Goal: Task Accomplishment & Management: Manage account settings

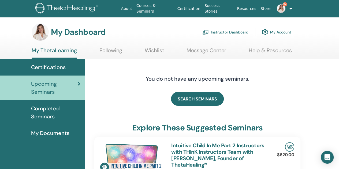
click at [222, 31] on link "Instructor Dashboard" at bounding box center [225, 32] width 46 height 12
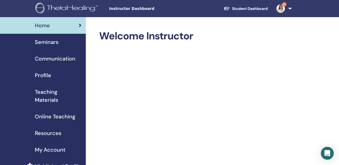
click at [48, 40] on span "Seminars" at bounding box center [47, 42] width 24 height 8
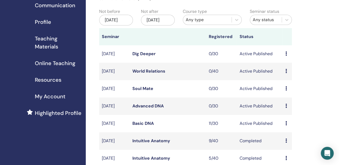
scroll to position [54, 0]
click at [149, 126] on link "Basic DNA" at bounding box center [142, 123] width 21 height 6
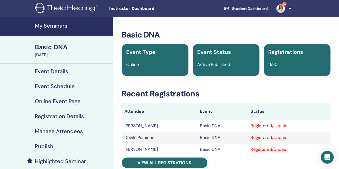
click at [43, 132] on h4 "Manage Attendees" at bounding box center [59, 131] width 48 height 6
